Goal: Task Accomplishment & Management: Manage account settings

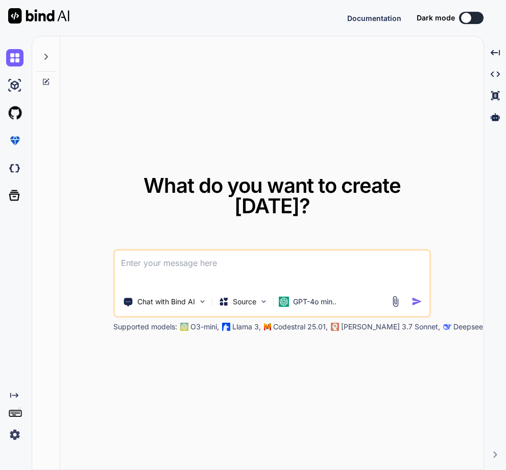
type textarea "x"
click at [316, 108] on div "What do you want to create [DATE]? Chat with Bind AI Source GPT-4o min.. Suppor…" at bounding box center [272, 253] width 424 height 434
click at [13, 431] on img at bounding box center [14, 434] width 17 height 17
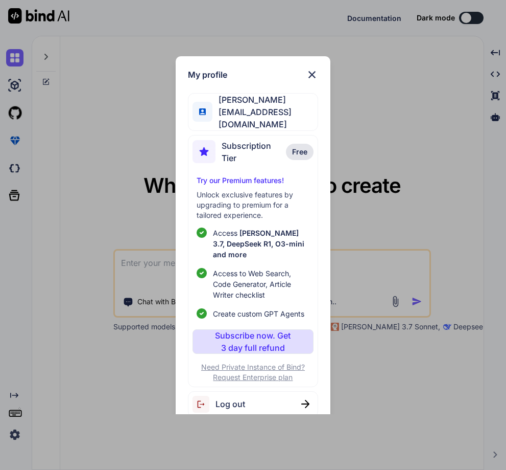
click at [410, 146] on div "My profile [PERSON_NAME] [PERSON_NAME][EMAIL_ADDRESS][DOMAIN_NAME] Subscription…" at bounding box center [253, 235] width 506 height 470
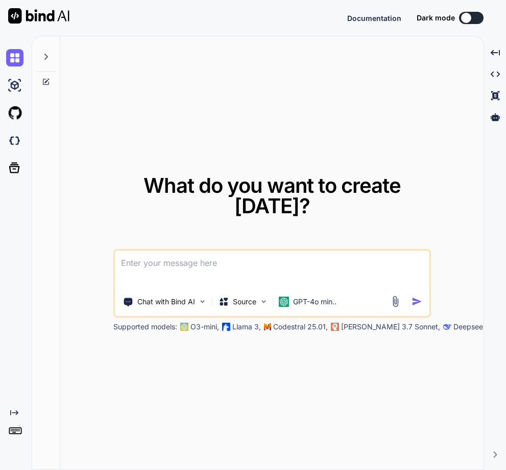
type textarea "x"
click at [3, 439] on div "Created with Pixso." at bounding box center [14, 417] width 28 height 52
click at [7, 431] on img at bounding box center [14, 434] width 17 height 17
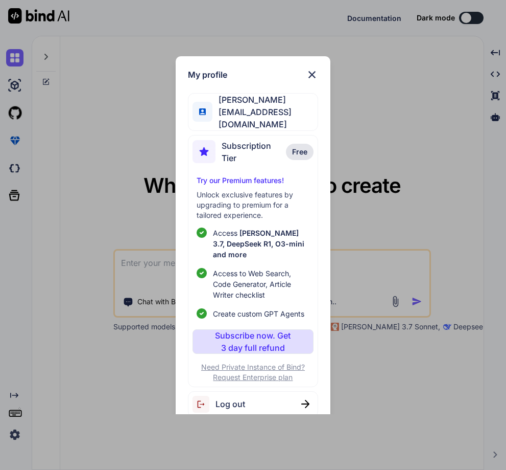
click at [268, 397] on div "Log out" at bounding box center [253, 404] width 130 height 26
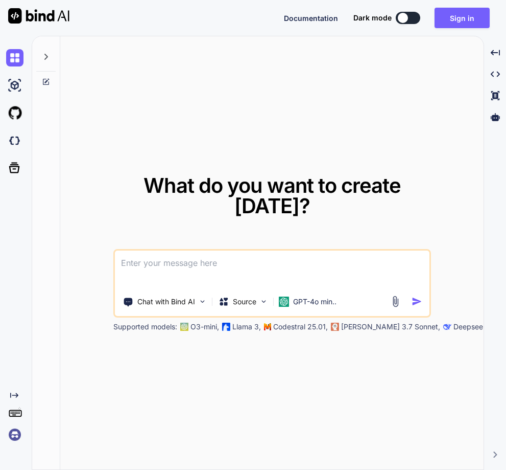
click at [9, 434] on img at bounding box center [14, 434] width 17 height 17
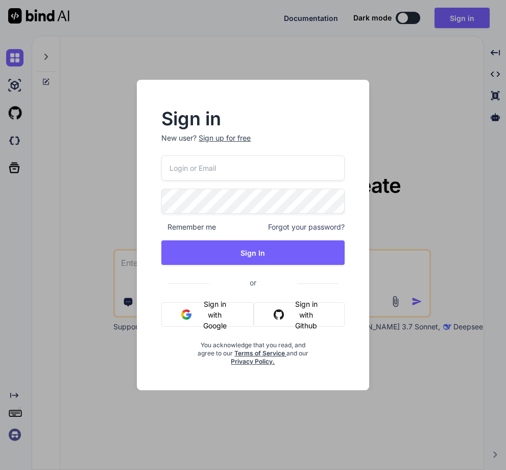
paste input "TEAM-20250905222916"
click at [192, 171] on input "email" at bounding box center [252, 167] width 183 height 25
type input "TEAM-20250905222916"
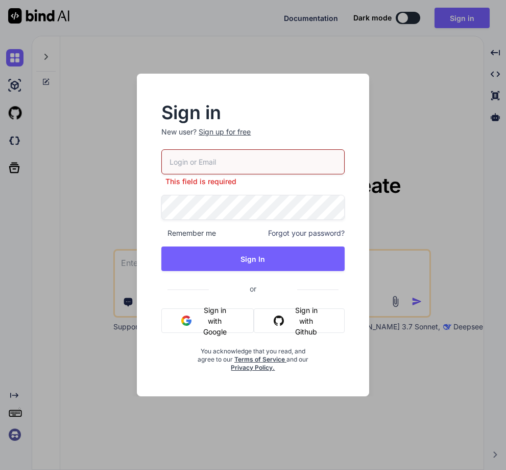
paste input "muieenvc@gmail.com"
click at [203, 201] on div "muieenvc@gmail.com This field is required Remember me Forgot your password? Sig…" at bounding box center [252, 260] width 183 height 222
type input "muieenvc@gmail.com"
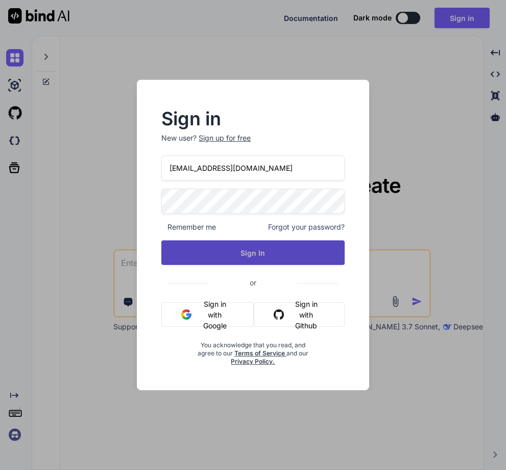
click at [254, 263] on button "Sign In" at bounding box center [252, 252] width 183 height 25
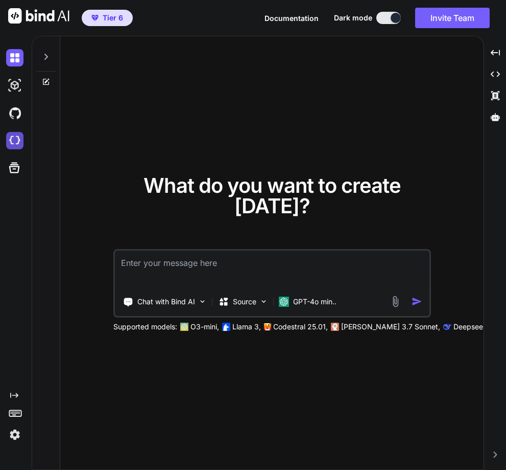
click at [15, 148] on img at bounding box center [14, 140] width 17 height 17
